Goal: Check status: Check status

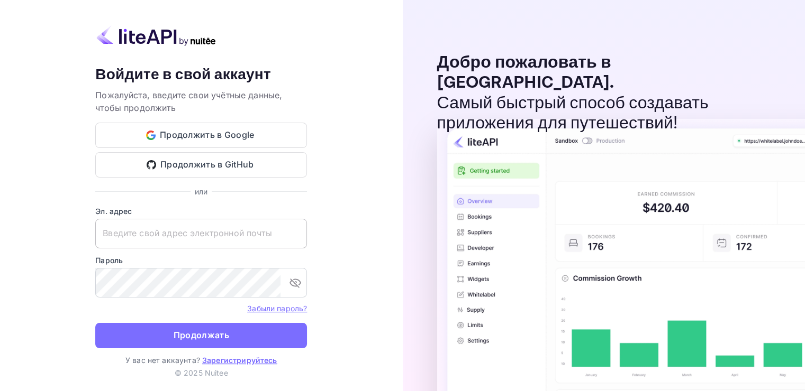
click at [106, 242] on input "text" at bounding box center [201, 234] width 212 height 30
paste input "[EMAIL_ADDRESS][DOMAIN_NAME]"
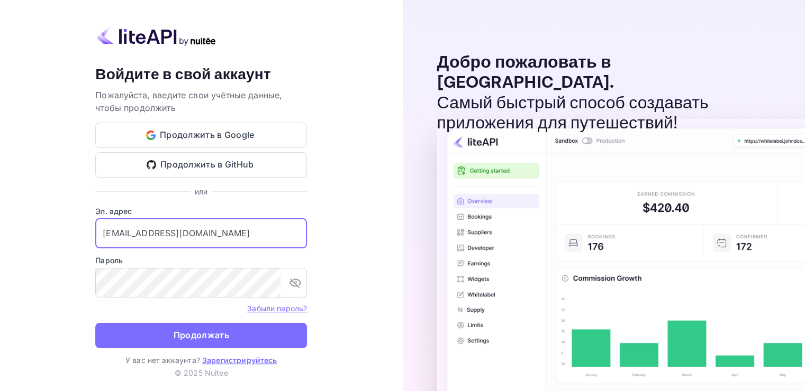
type input "[EMAIL_ADDRESS][DOMAIN_NAME]"
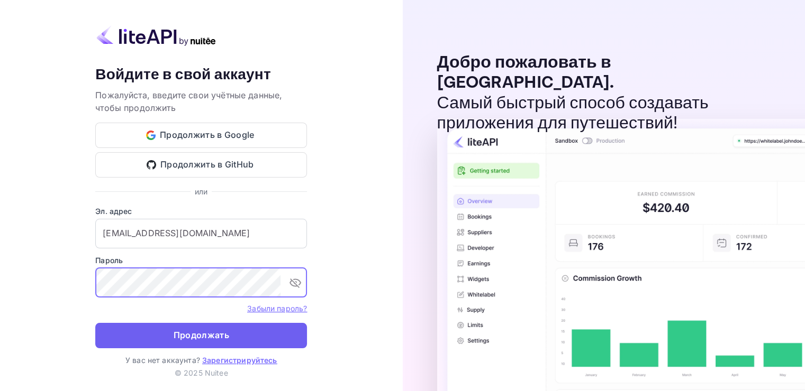
click at [201, 335] on ya-tr-span "Продолжать" at bounding box center [202, 336] width 56 height 14
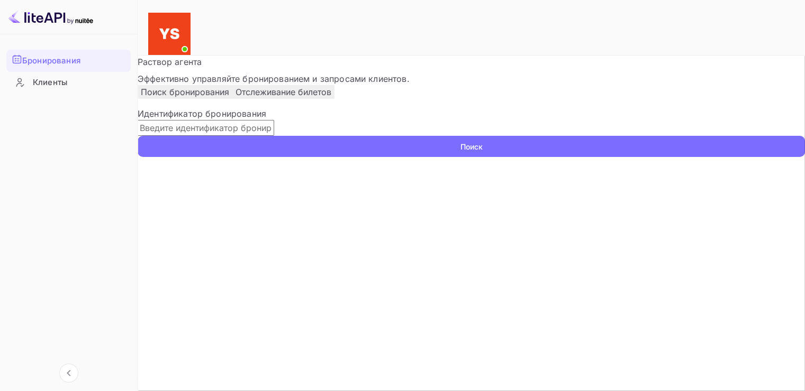
click at [274, 136] on input "text" at bounding box center [206, 128] width 136 height 16
paste input "9764033"
type input "9764033"
click at [706, 157] on button "Поиск" at bounding box center [471, 146] width 667 height 21
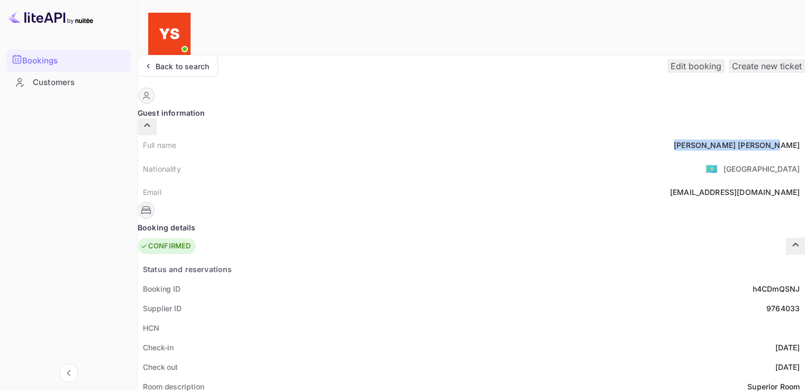
drag, startPoint x: 394, startPoint y: 122, endPoint x: 459, endPoint y: 119, distance: 65.1
click at [459, 135] on div "Full name [PERSON_NAME]" at bounding box center [471, 145] width 667 height 20
copy div "[PERSON_NAME]"
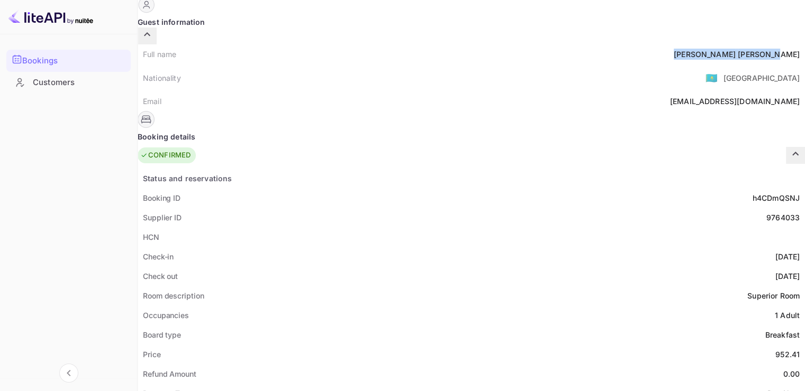
scroll to position [159, 0]
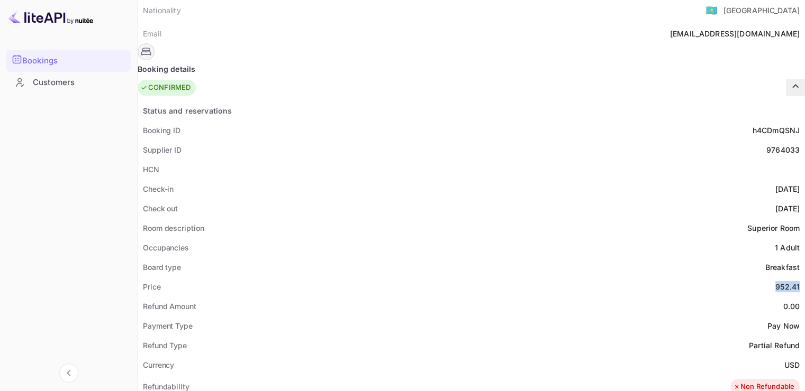
drag, startPoint x: 433, startPoint y: 258, endPoint x: 455, endPoint y: 259, distance: 21.7
click at [775, 281] on div "952.41" at bounding box center [787, 286] width 24 height 11
copy div "952.41"
drag, startPoint x: 439, startPoint y: 338, endPoint x: 454, endPoint y: 338, distance: 15.4
click at [454, 355] on div "Currency USD" at bounding box center [471, 365] width 667 height 20
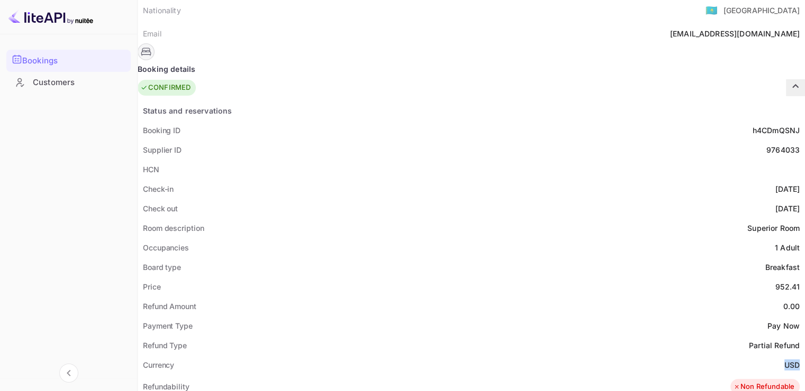
copy ya-tr-span "USD"
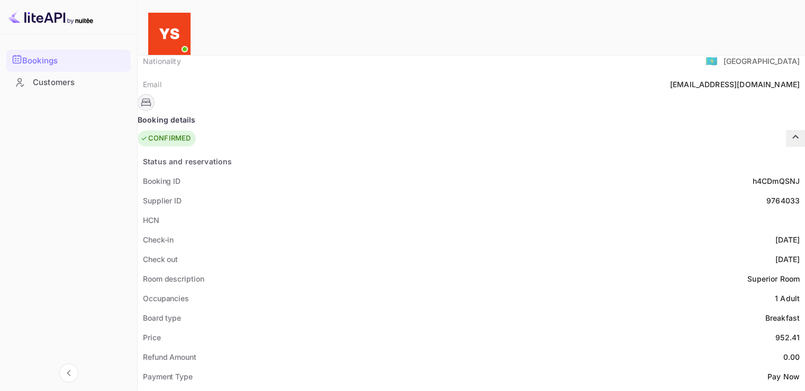
scroll to position [0, 0]
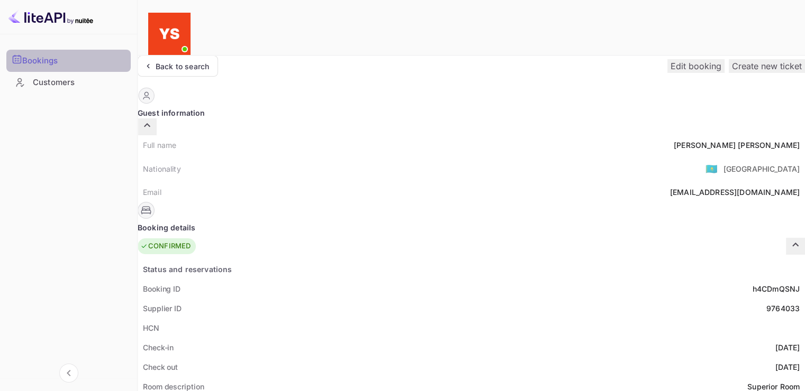
click at [80, 56] on div "Bookings" at bounding box center [73, 61] width 103 height 12
click at [182, 62] on ya-tr-span "Back to search" at bounding box center [182, 66] width 53 height 9
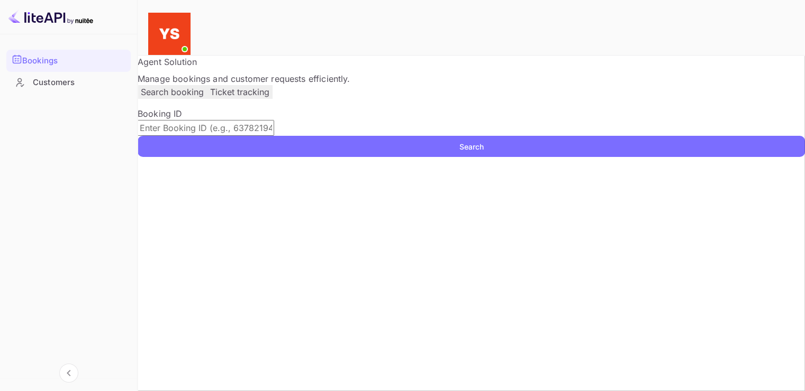
click at [187, 136] on input "text" at bounding box center [206, 128] width 136 height 16
paste input "9550558"
type input "9550558"
click at [731, 157] on button "Search" at bounding box center [471, 146] width 667 height 21
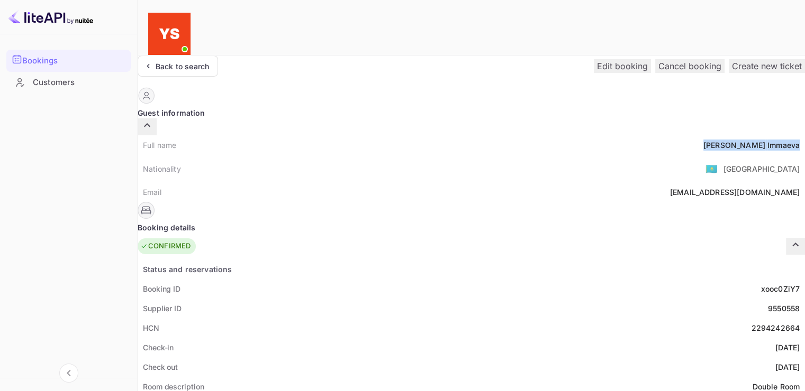
drag, startPoint x: 449, startPoint y: 125, endPoint x: 389, endPoint y: 126, distance: 59.3
click at [389, 135] on div "Full name [PERSON_NAME]" at bounding box center [471, 145] width 667 height 20
copy div "[PERSON_NAME]"
drag, startPoint x: 455, startPoint y: 286, endPoint x: 419, endPoint y: 281, distance: 36.2
click at [419, 299] on div "Supplier ID 9550558" at bounding box center [471, 309] width 667 height 20
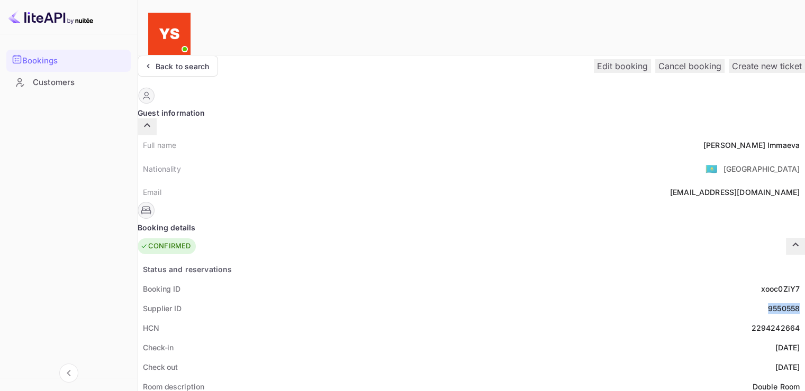
copy div "9550558"
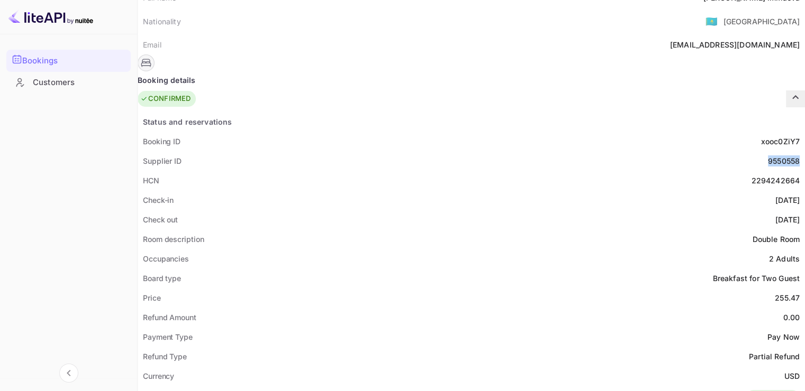
scroll to position [159, 0]
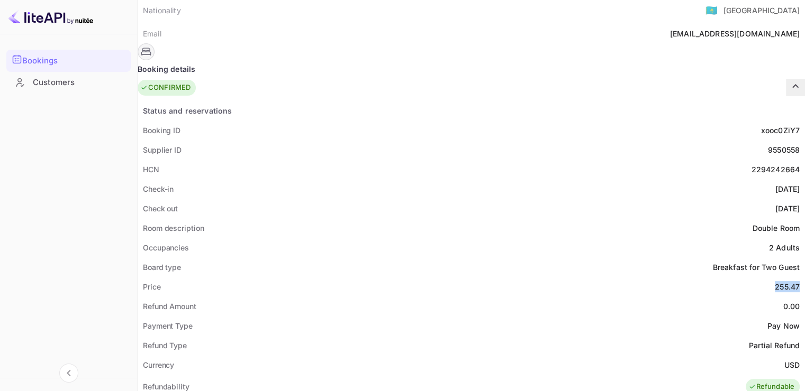
drag, startPoint x: 454, startPoint y: 259, endPoint x: 429, endPoint y: 256, distance: 25.6
click at [429, 277] on div "Price 255.47" at bounding box center [471, 287] width 667 height 20
copy div "255.47"
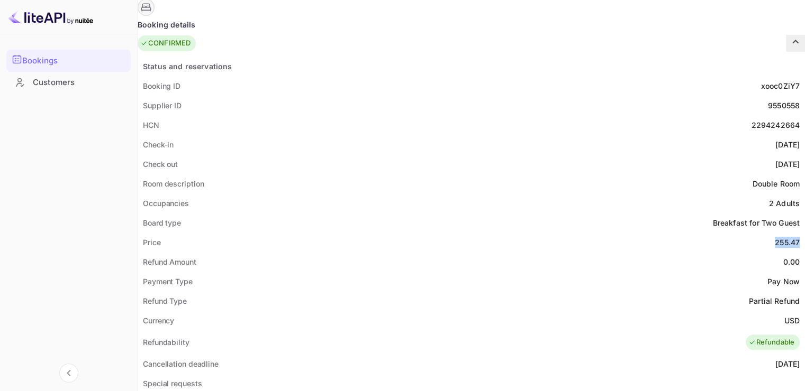
scroll to position [212, 0]
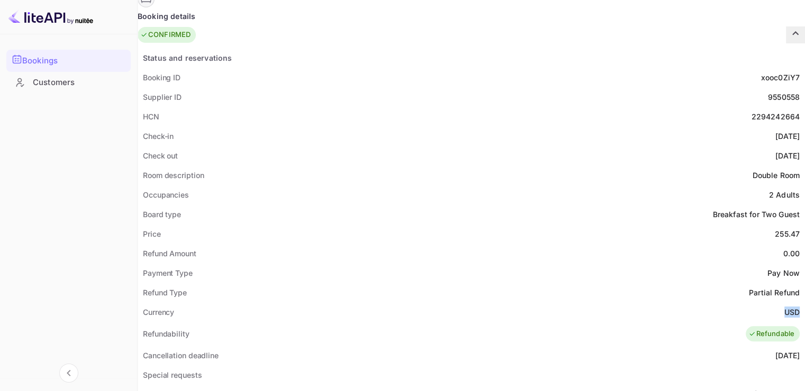
drag, startPoint x: 455, startPoint y: 283, endPoint x: 435, endPoint y: 283, distance: 20.6
click at [435, 303] on div "Currency USD" at bounding box center [471, 313] width 667 height 20
copy div "USD"
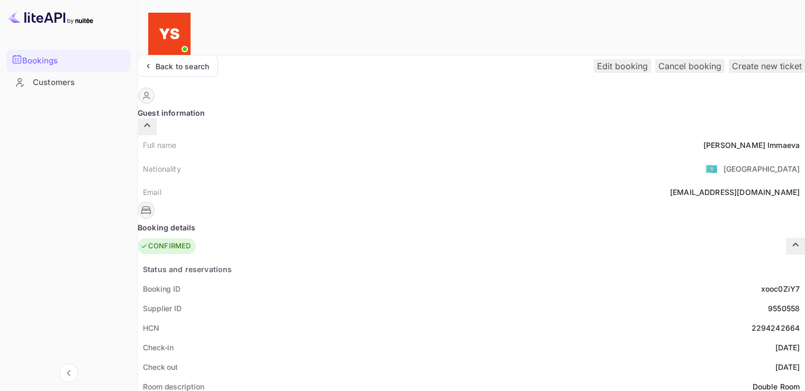
click at [77, 57] on div "Bookings" at bounding box center [73, 61] width 103 height 12
click at [189, 61] on div "Back to search" at bounding box center [182, 66] width 53 height 11
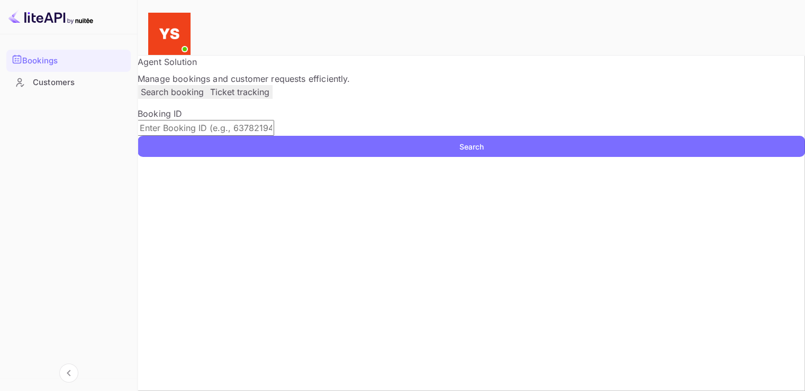
click at [209, 136] on input "text" at bounding box center [206, 128] width 136 height 16
paste input "9536244"
type input "9536244"
click at [716, 157] on div "Booking ID 9536244 ​ Search" at bounding box center [471, 132] width 667 height 50
click at [722, 157] on button "Search" at bounding box center [471, 146] width 667 height 21
